Goal: Task Accomplishment & Management: Manage account settings

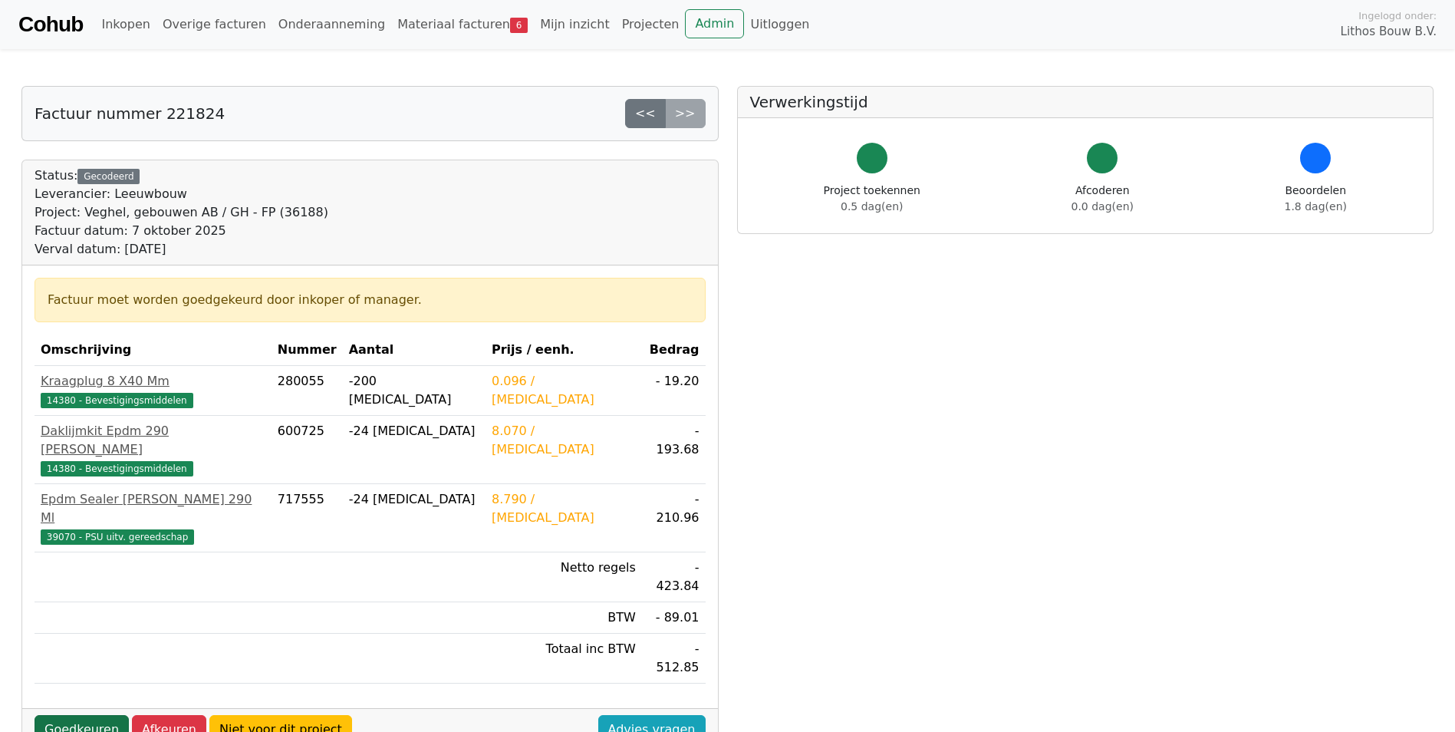
click at [81, 715] on link "Goedkeuren" at bounding box center [82, 729] width 94 height 29
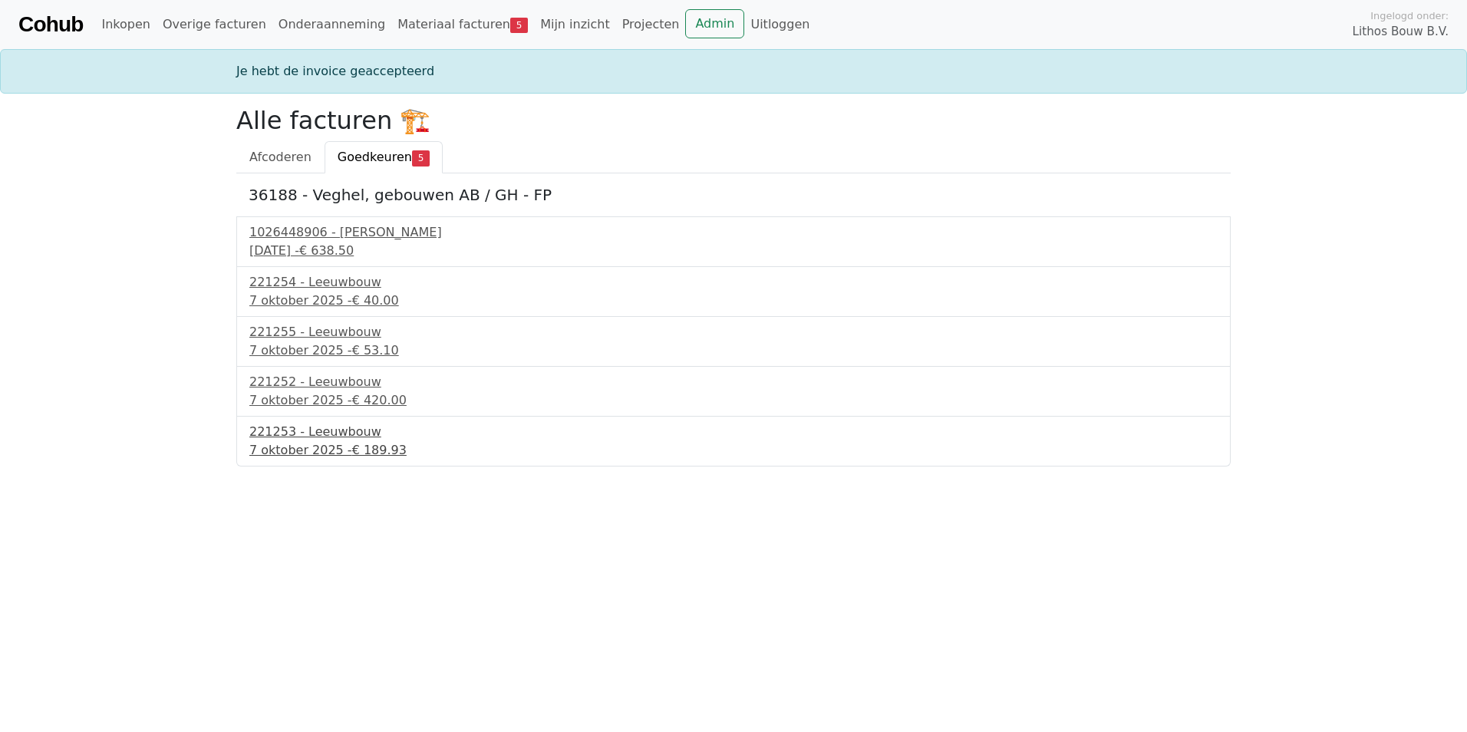
click at [324, 434] on div "221253 - Leeuwbouw" at bounding box center [733, 432] width 968 height 18
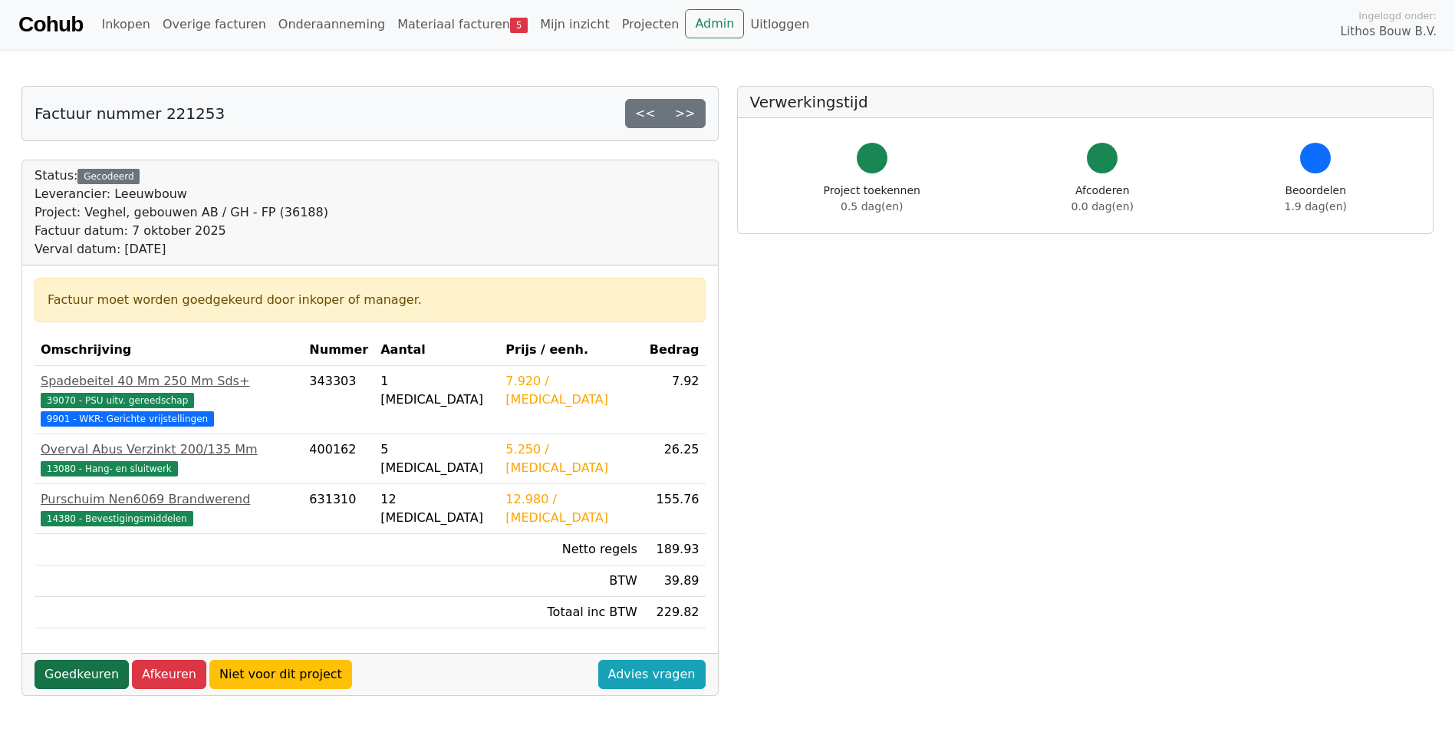
click at [69, 660] on link "Goedkeuren" at bounding box center [82, 674] width 94 height 29
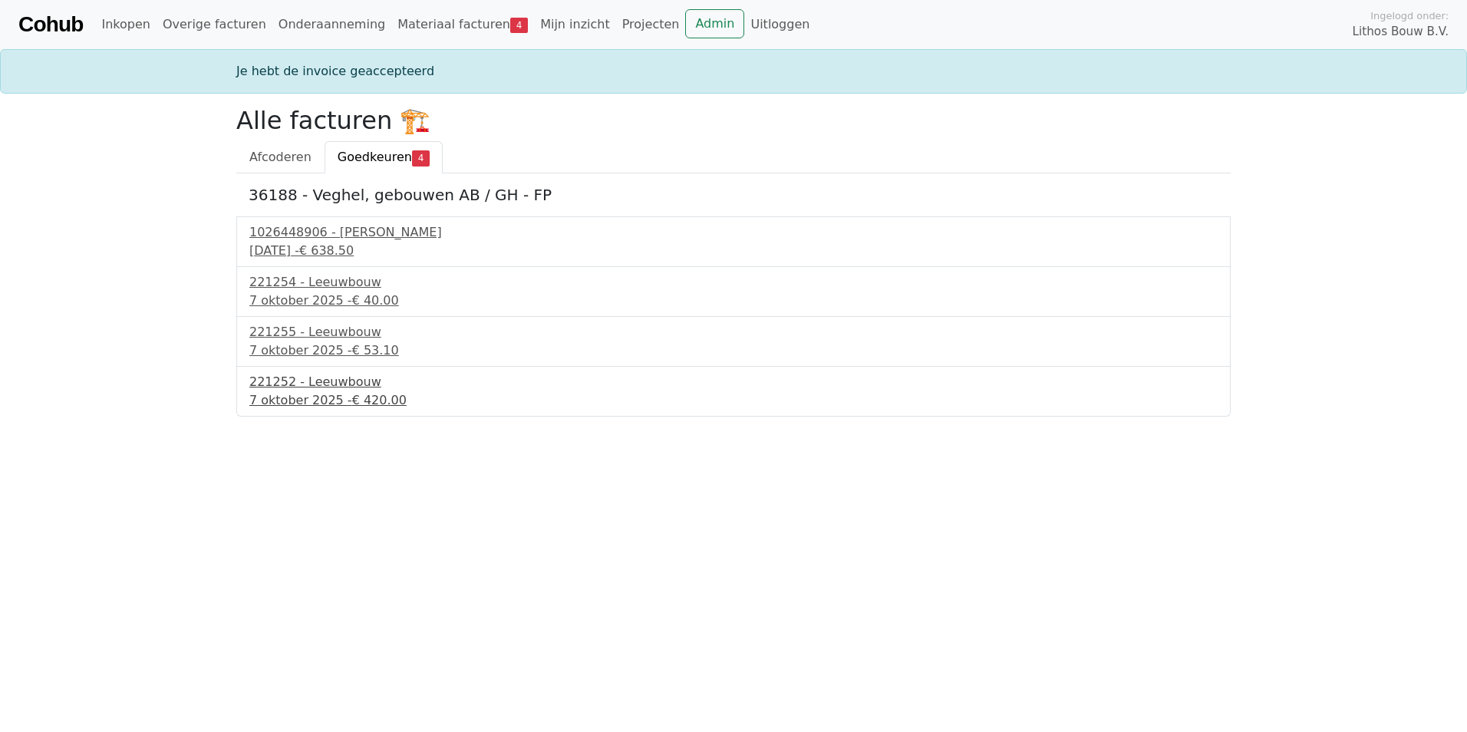
click at [306, 405] on div "7 oktober 2025 - € 420.00" at bounding box center [733, 400] width 968 height 18
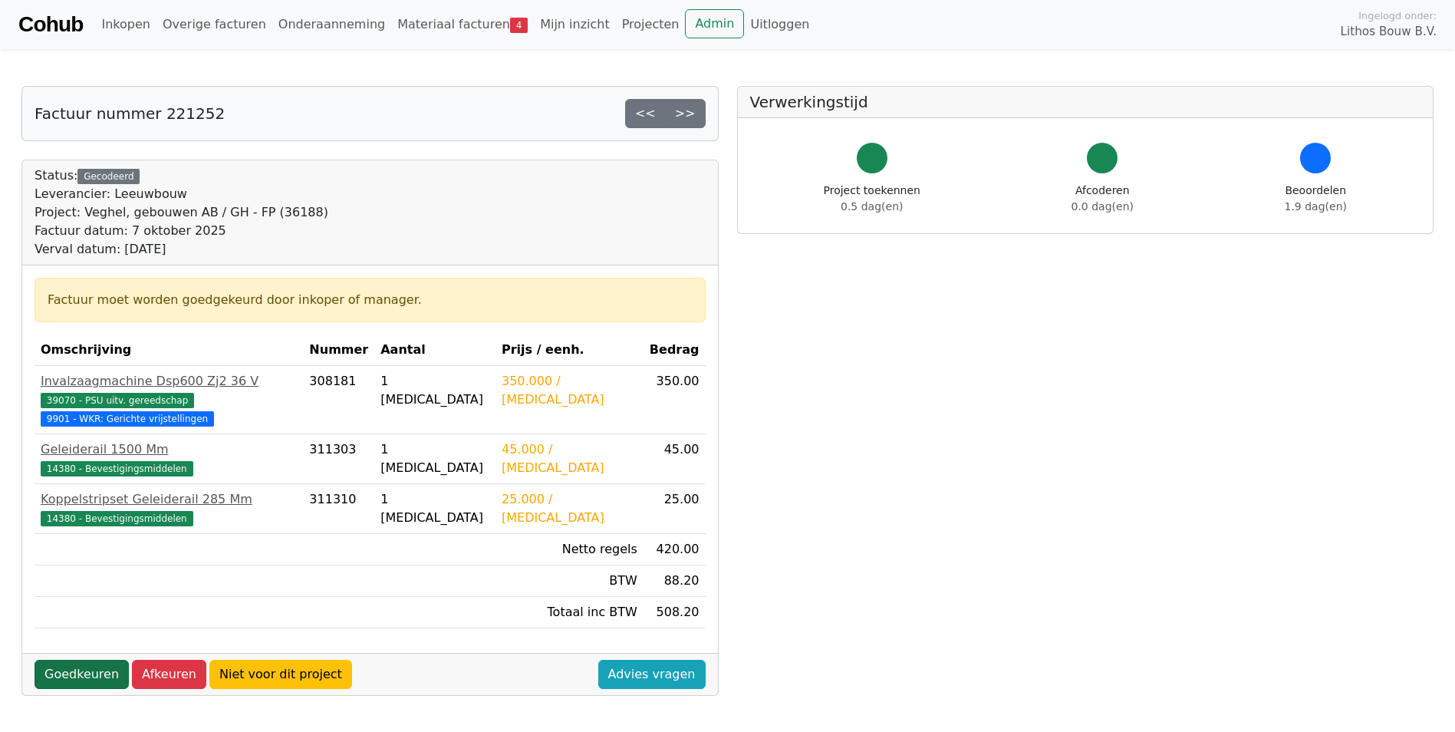
click at [77, 660] on link "Goedkeuren" at bounding box center [82, 674] width 94 height 29
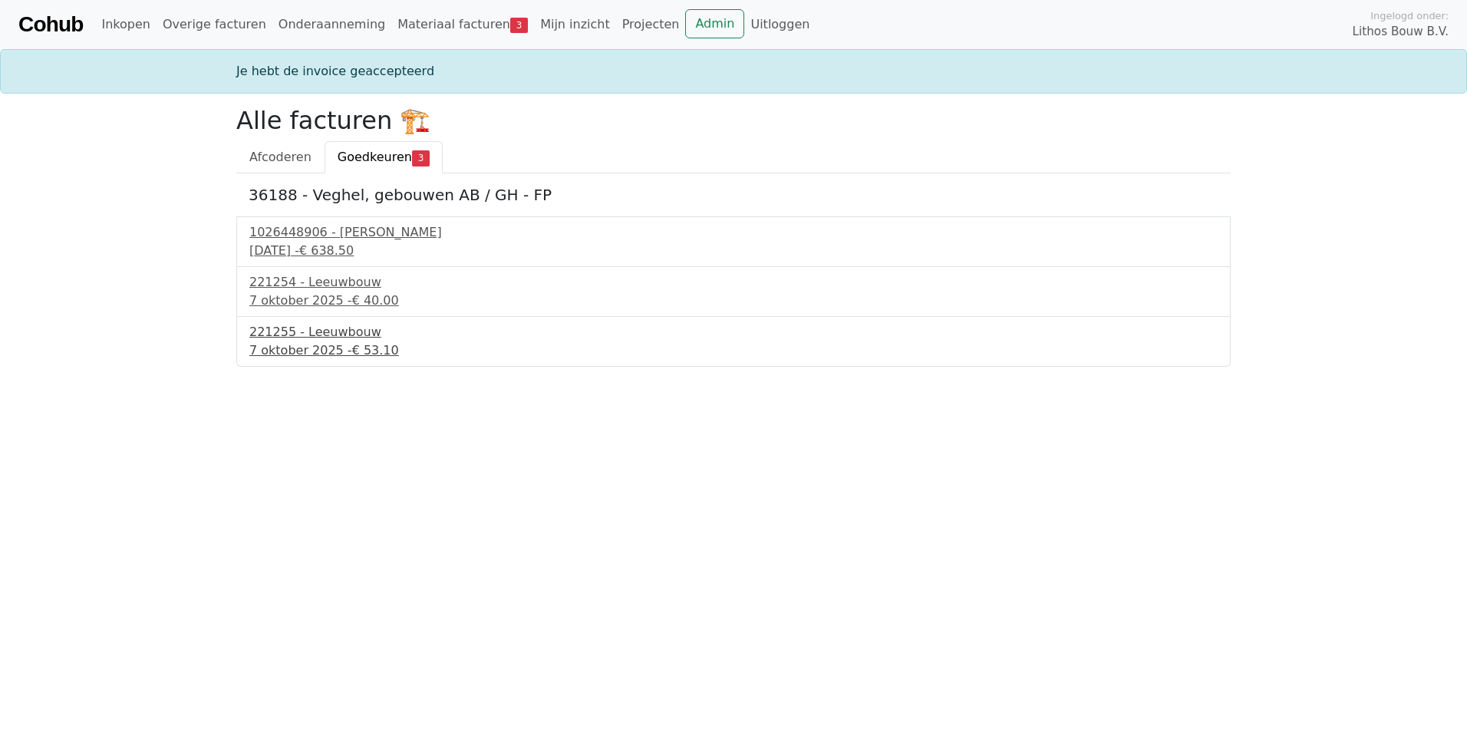
click at [321, 350] on div "7 oktober 2025 - € 53.10" at bounding box center [733, 350] width 968 height 18
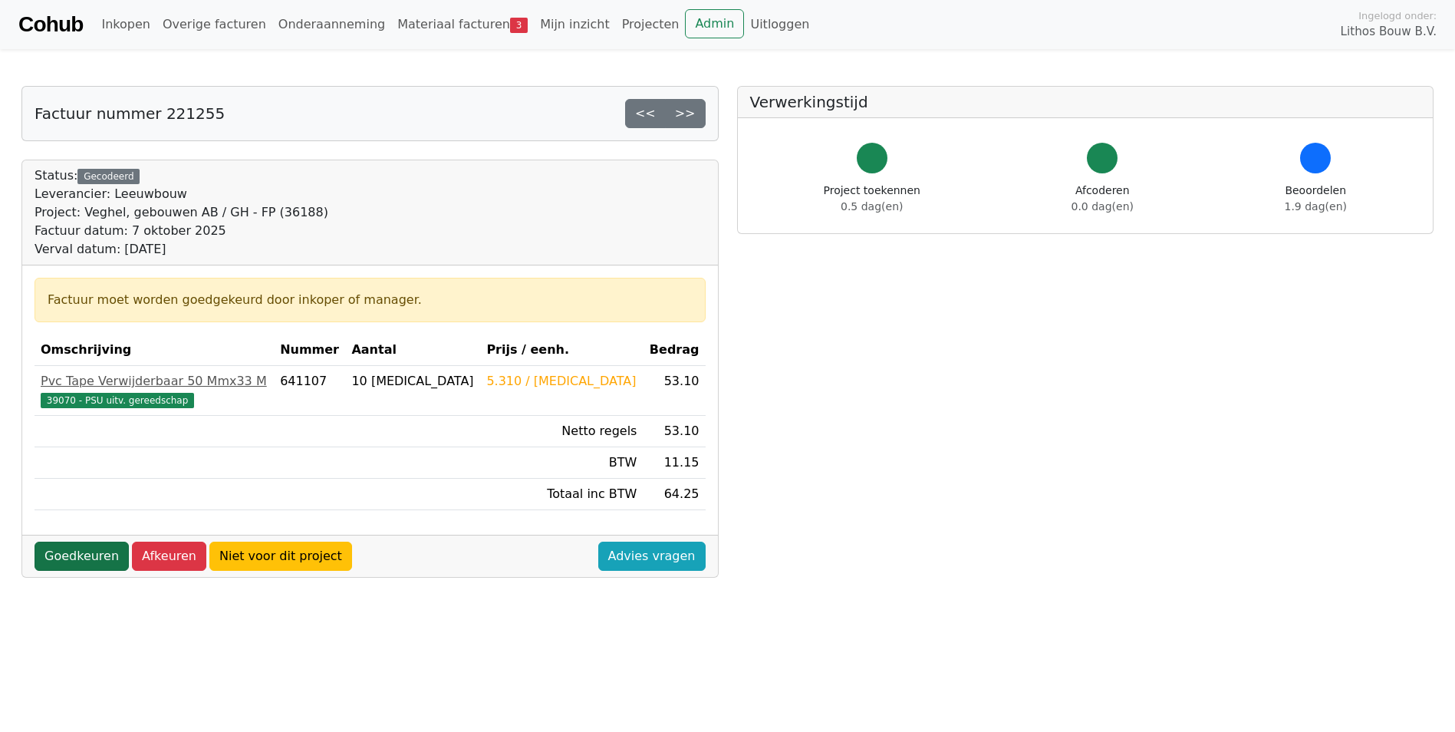
click at [92, 558] on link "Goedkeuren" at bounding box center [82, 556] width 94 height 29
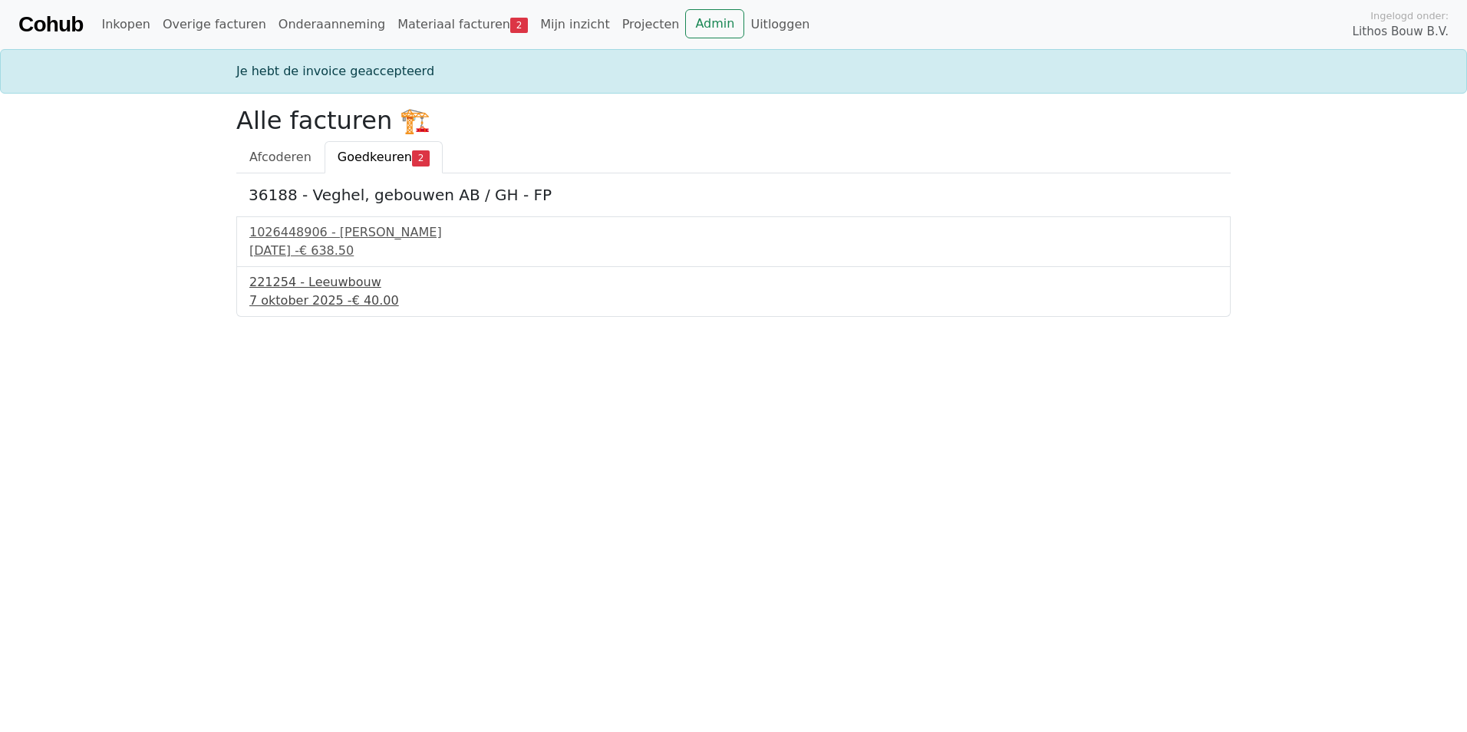
click at [330, 297] on div "7 oktober 2025 - € 40.00" at bounding box center [733, 300] width 968 height 18
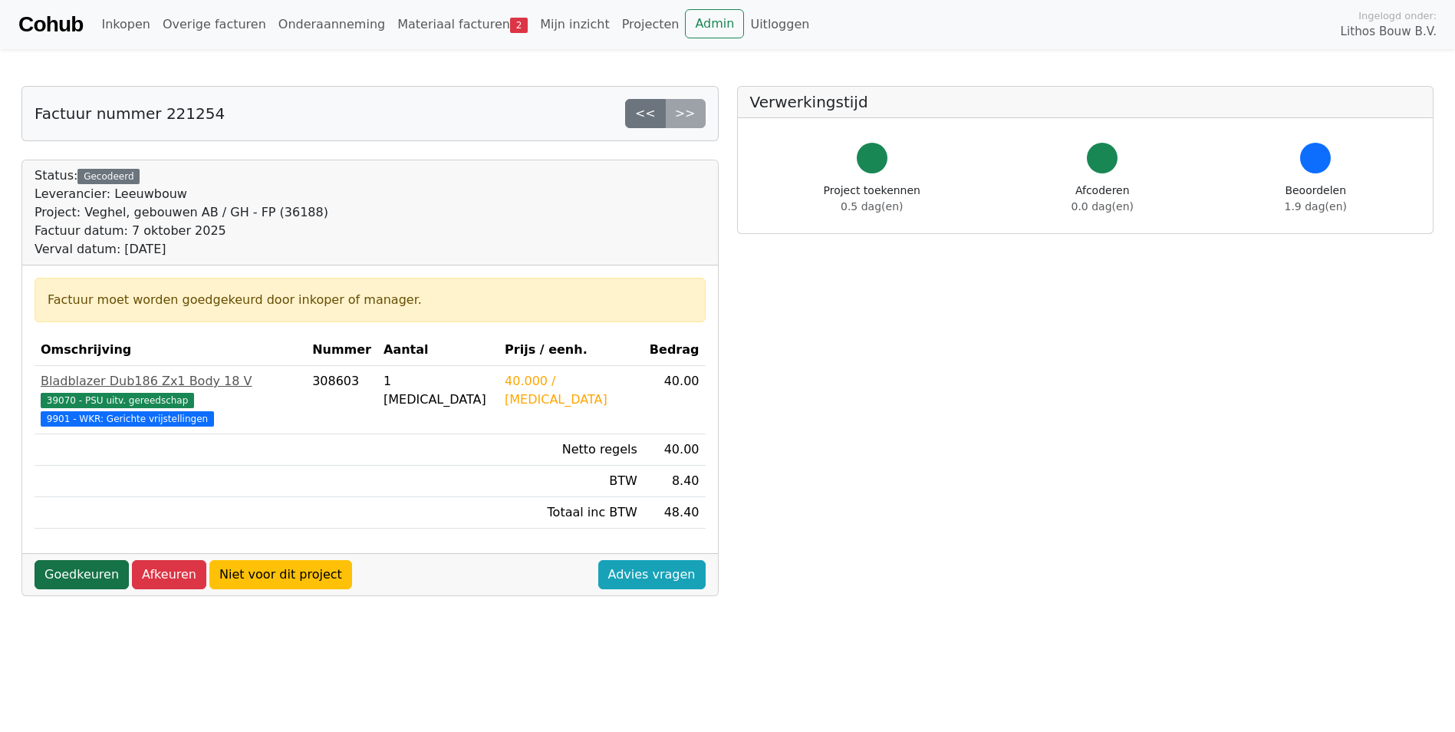
click at [90, 561] on link "Goedkeuren" at bounding box center [82, 574] width 94 height 29
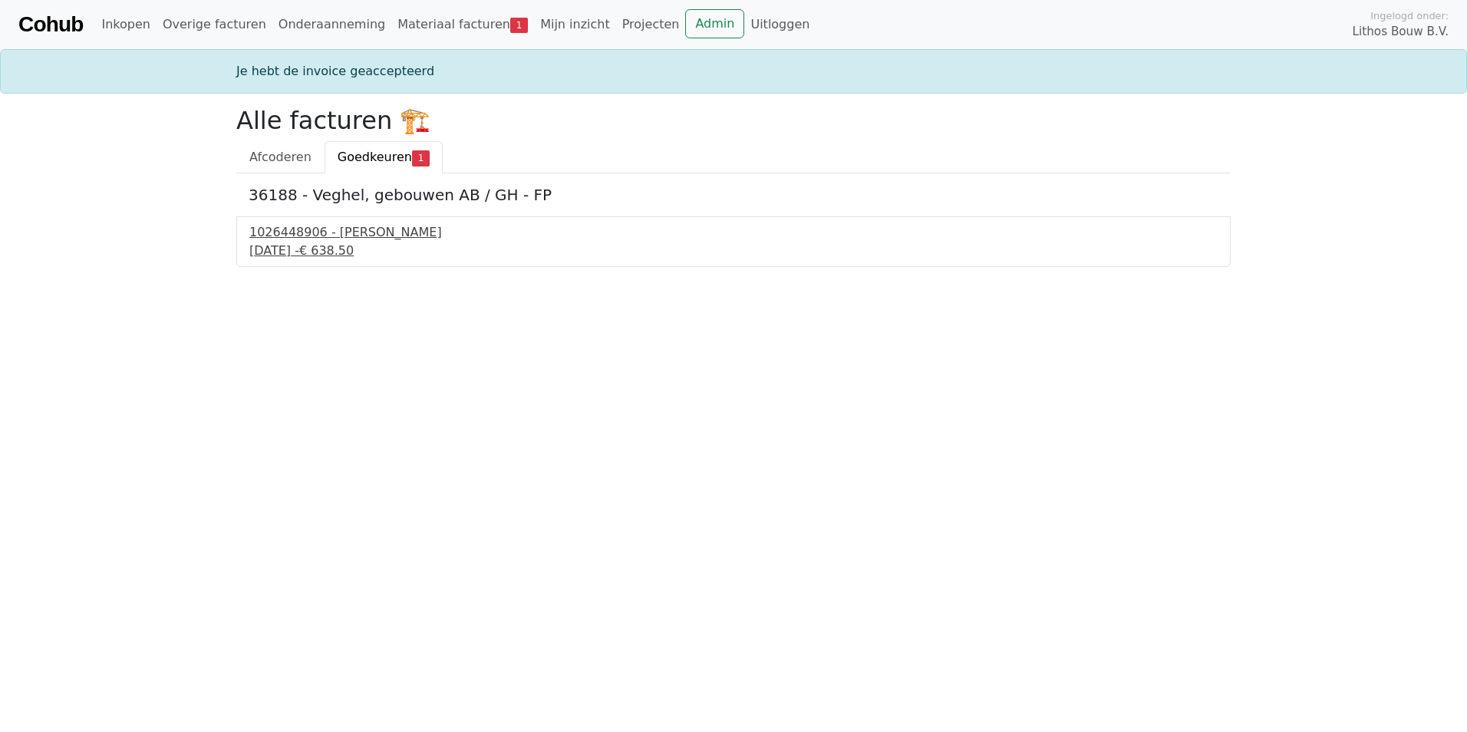
click at [304, 250] on div "[DATE] - € 638.50" at bounding box center [733, 251] width 968 height 18
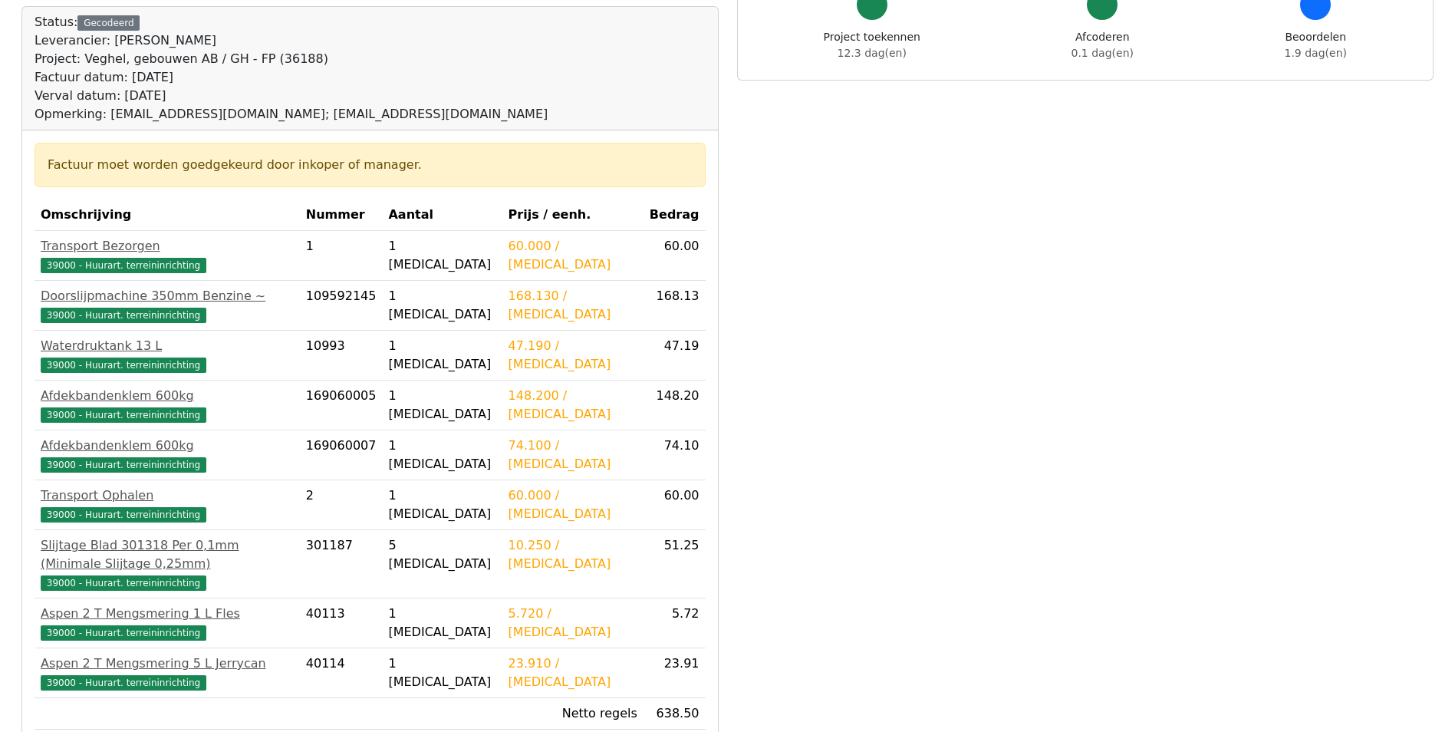
scroll to position [307, 0]
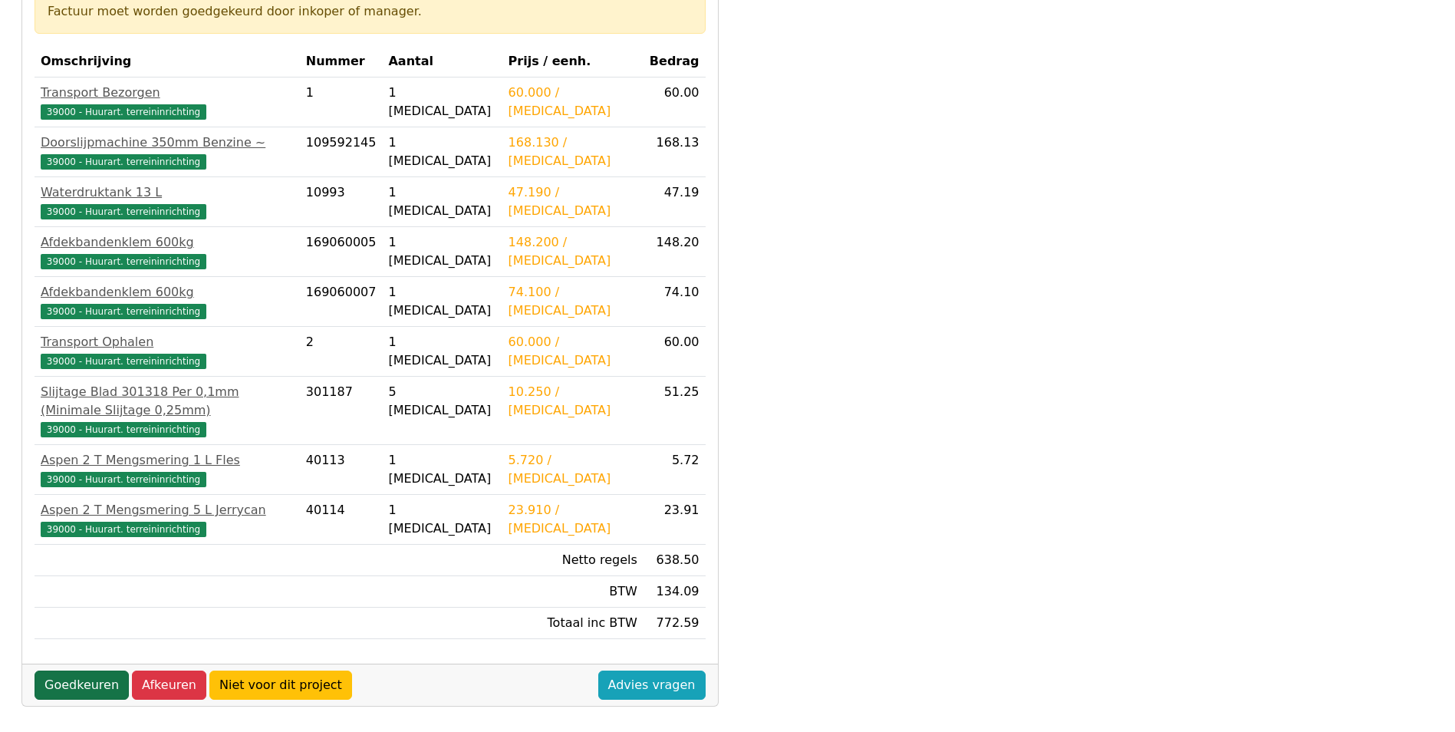
click at [100, 672] on link "Goedkeuren" at bounding box center [82, 684] width 94 height 29
